Goal: Task Accomplishment & Management: Manage account settings

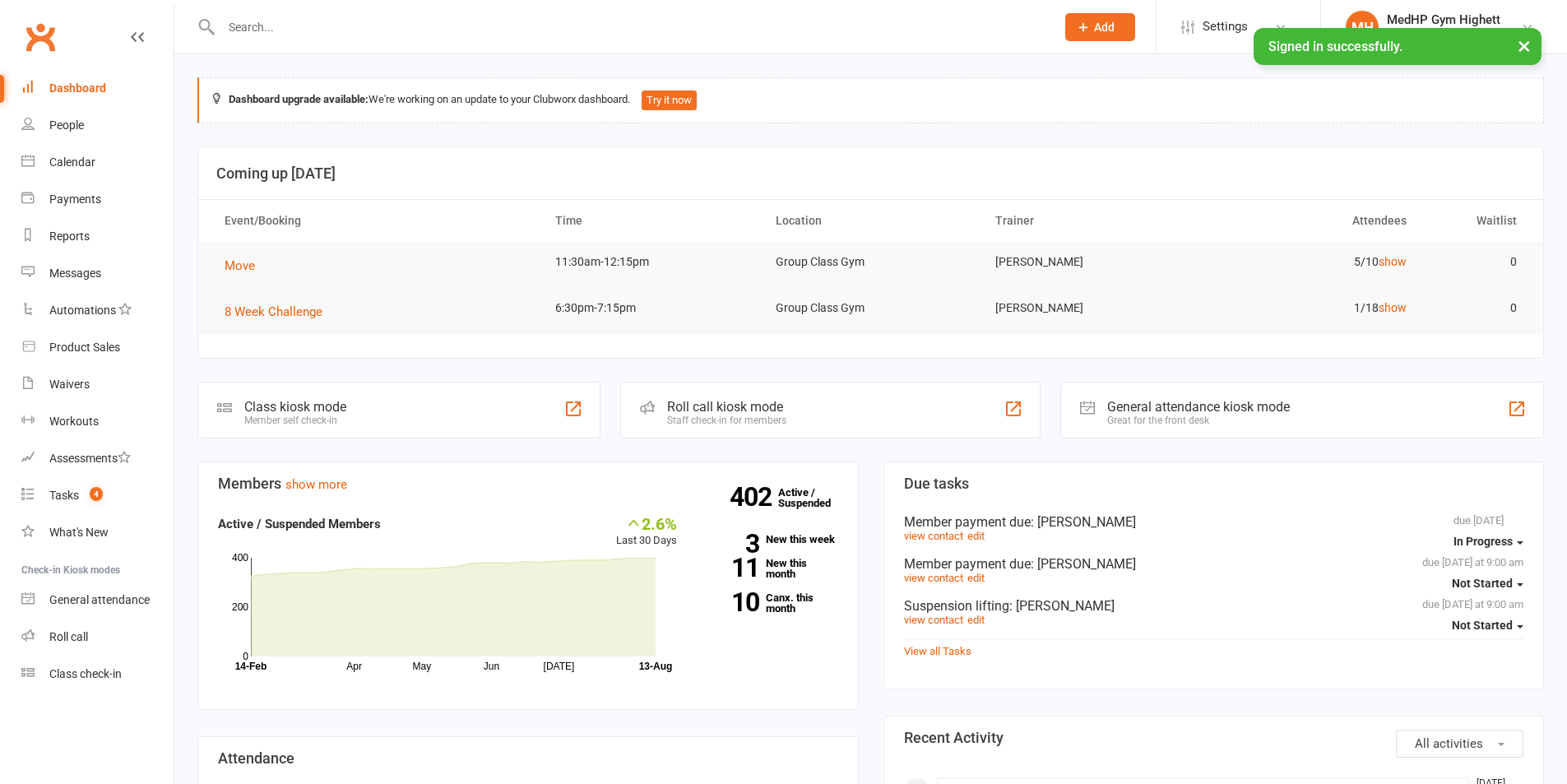
click at [246, 31] on input "text" at bounding box center [630, 27] width 828 height 23
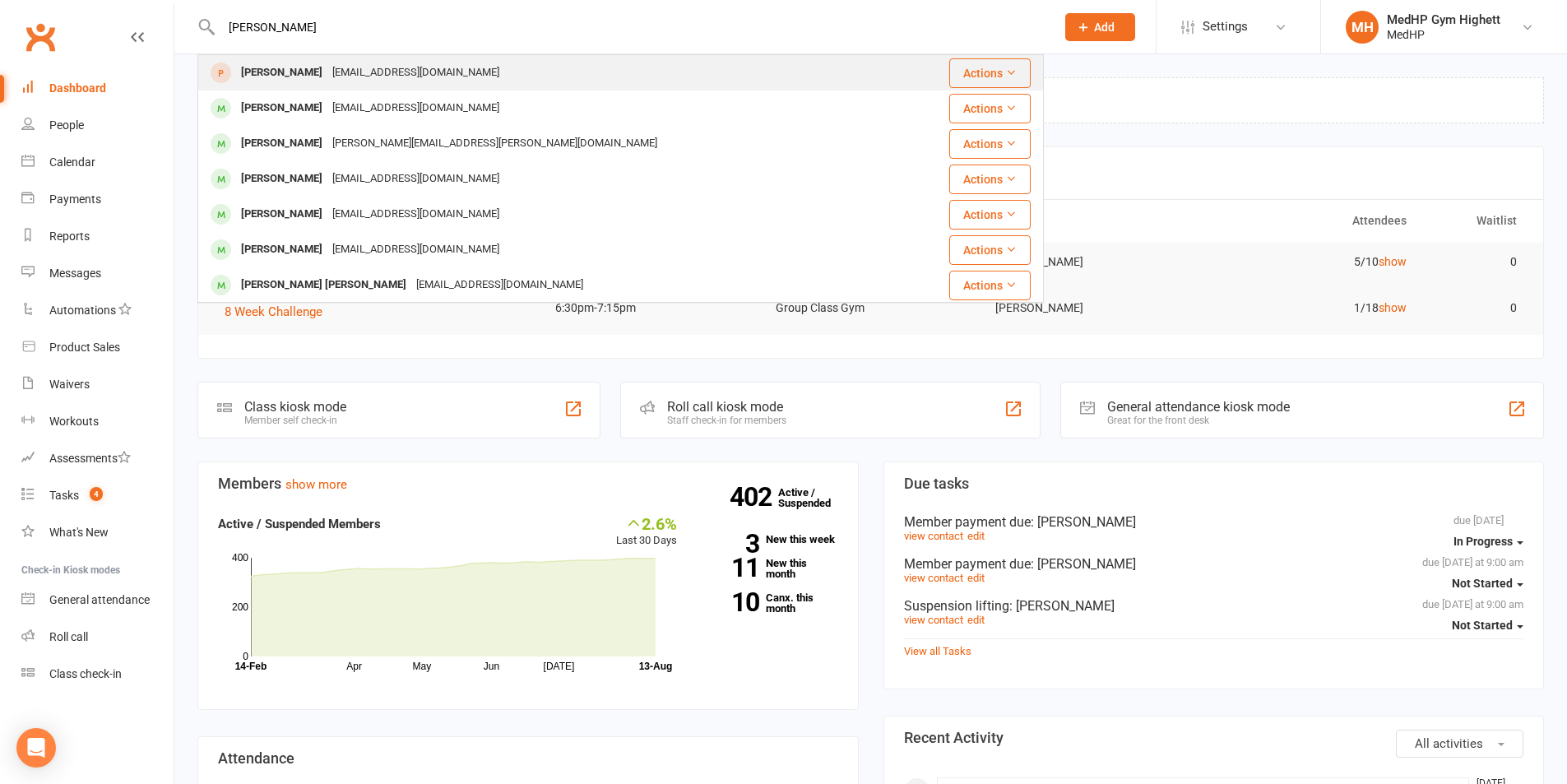
type input "[PERSON_NAME]"
click at [307, 66] on div "[PERSON_NAME]" at bounding box center [282, 72] width 92 height 24
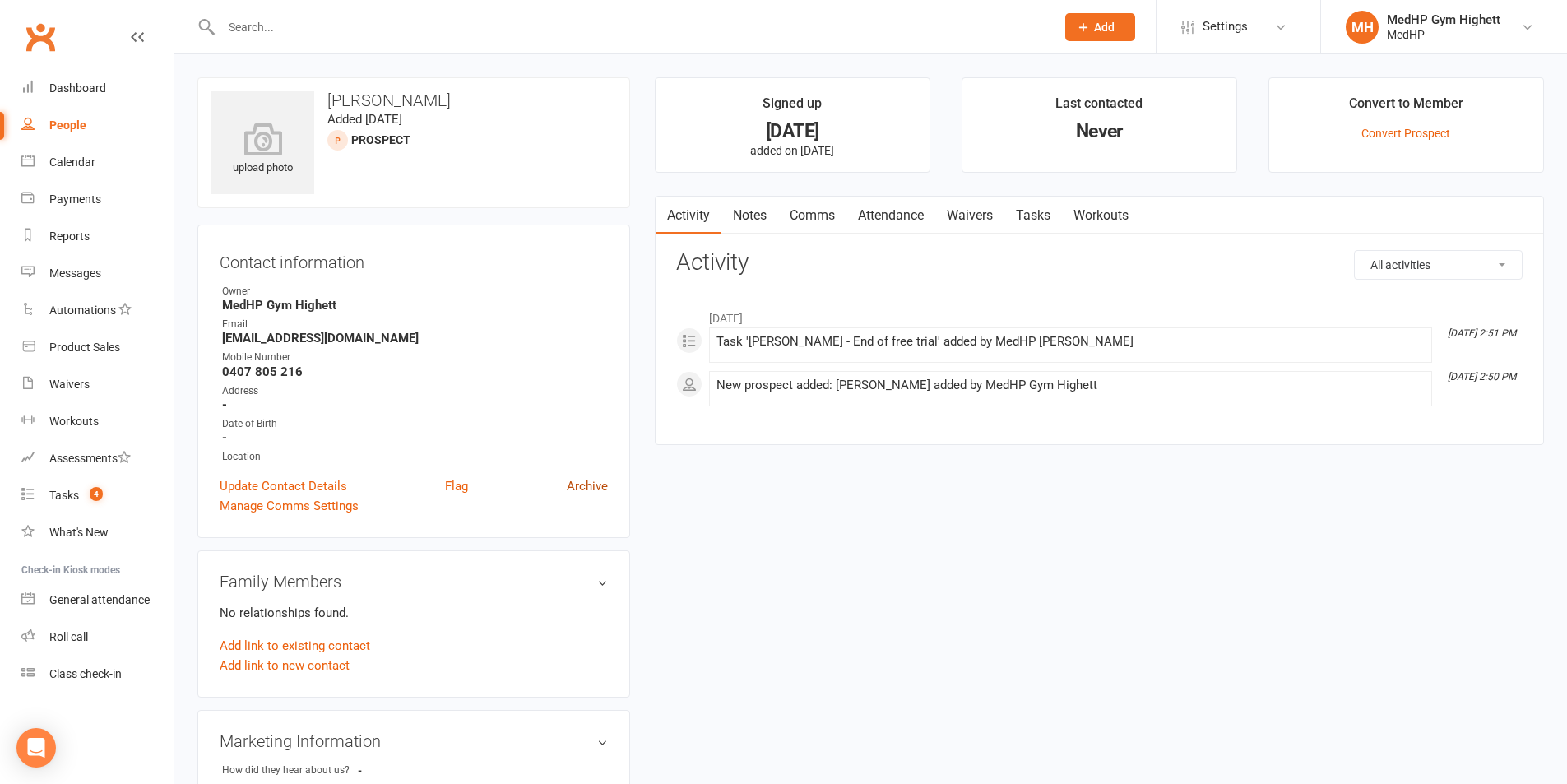
click at [588, 487] on link "Archive" at bounding box center [587, 486] width 41 height 19
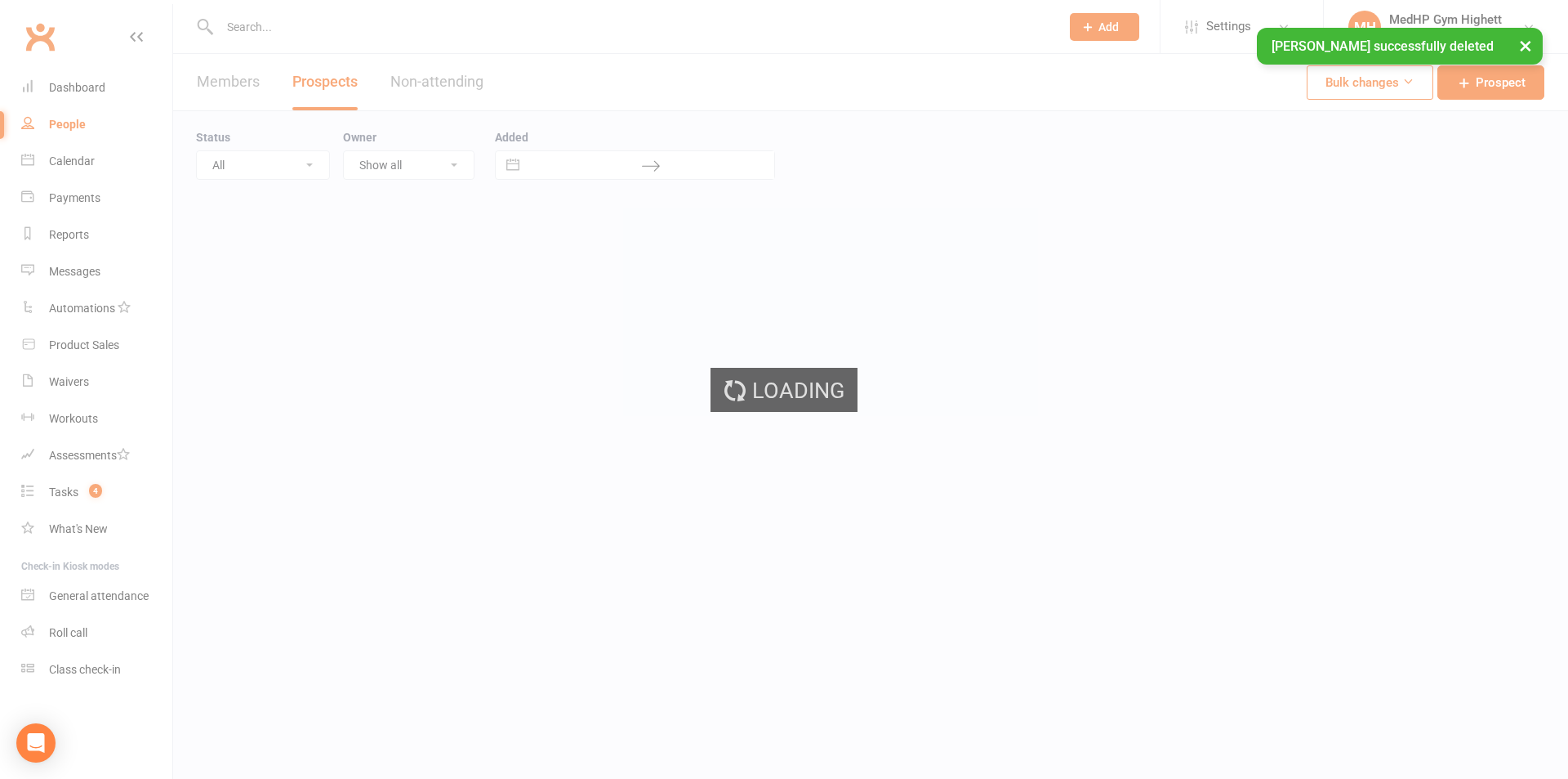
select select "100"
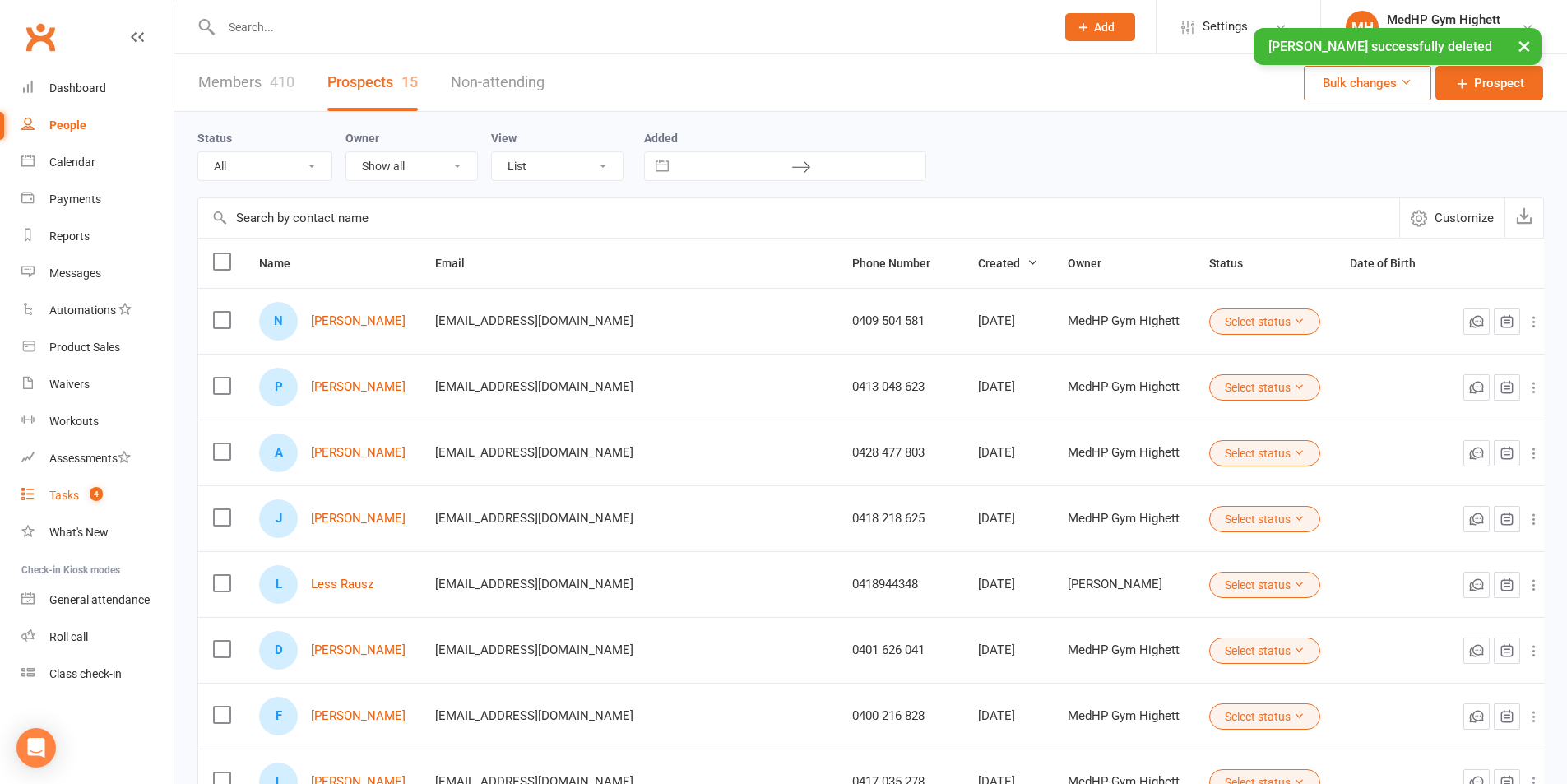
click at [74, 480] on link "Tasks 4" at bounding box center [97, 496] width 153 height 37
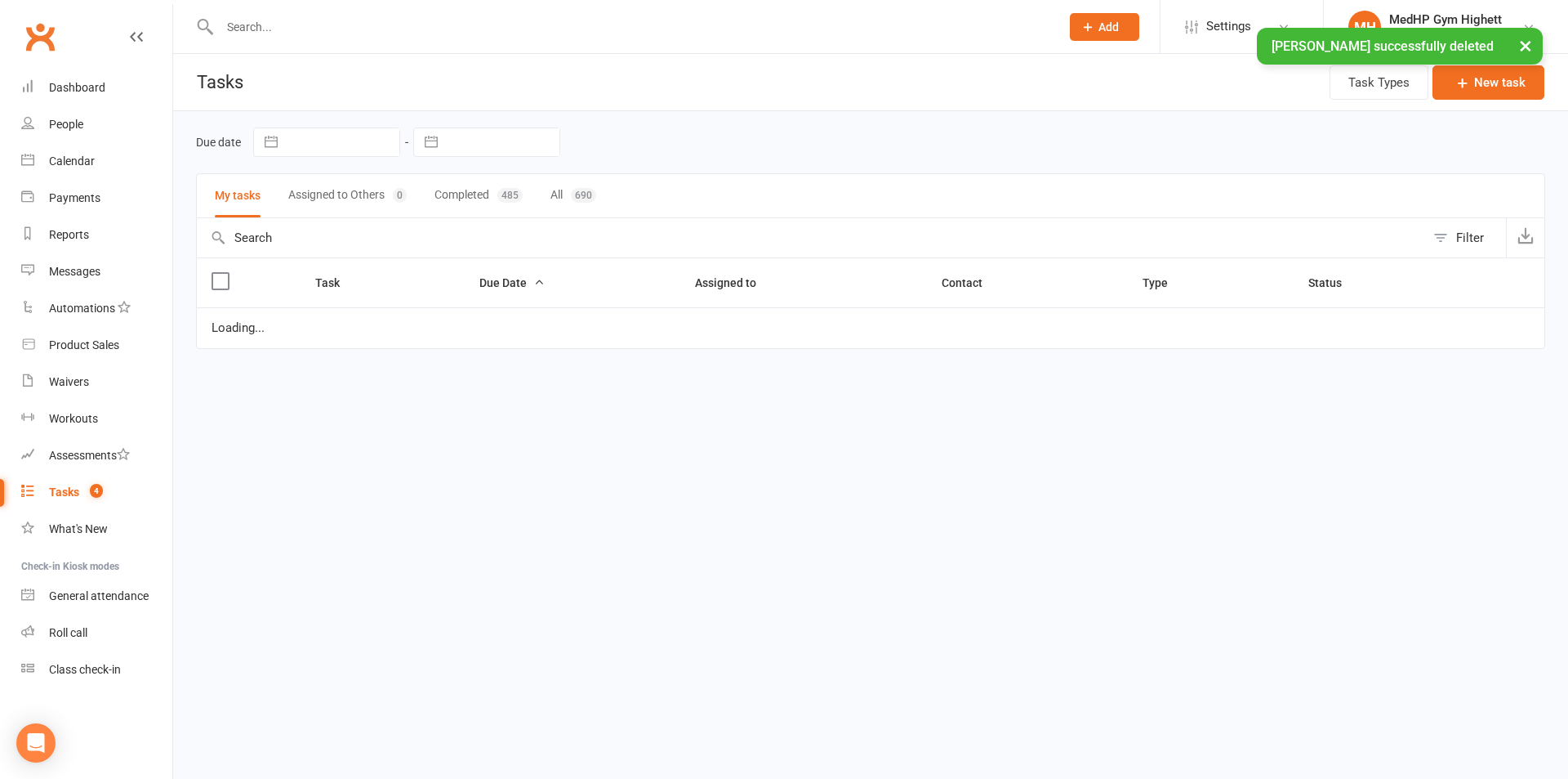
select select "started"
